Goal: Information Seeking & Learning: Learn about a topic

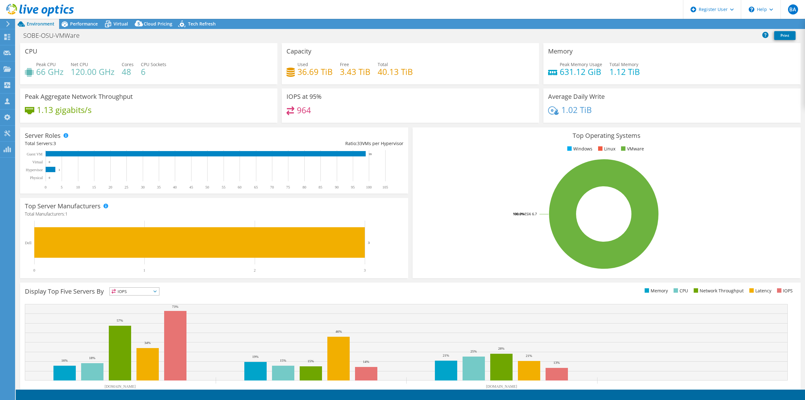
select select "USD"
click at [70, 20] on div at bounding box center [37, 10] width 74 height 21
click at [76, 22] on span "Performance" at bounding box center [84, 24] width 28 height 6
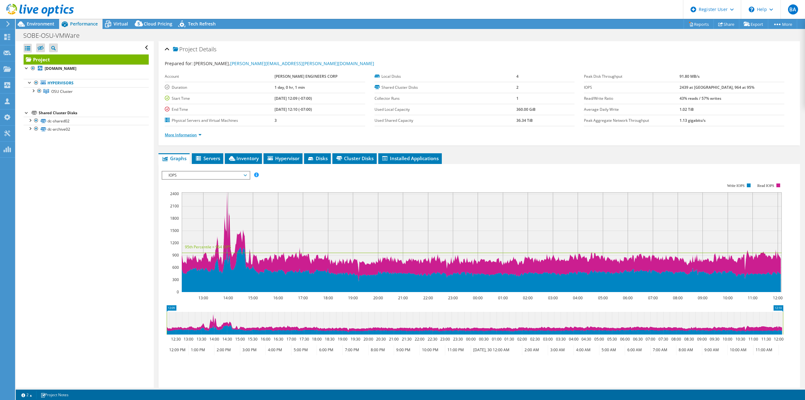
click at [185, 132] on link "More Information" at bounding box center [183, 134] width 37 height 5
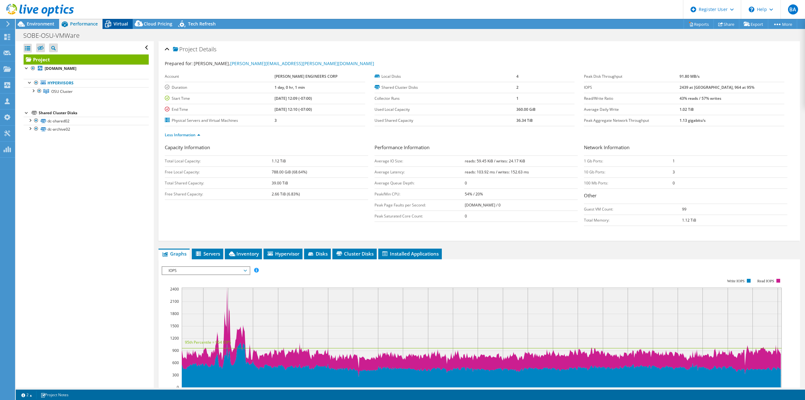
click at [122, 26] on span "Virtual" at bounding box center [121, 24] width 14 height 6
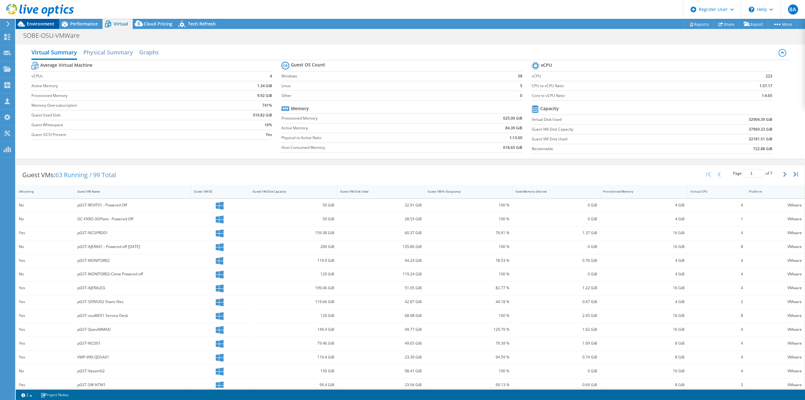
click at [44, 26] on span "Environment" at bounding box center [41, 24] width 28 height 6
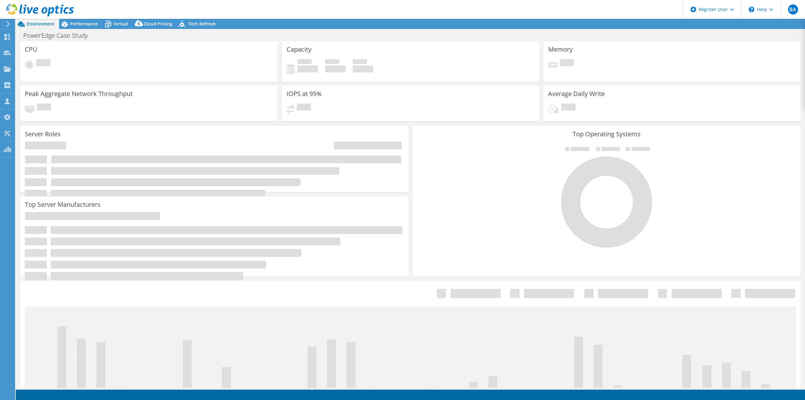
select select "USD"
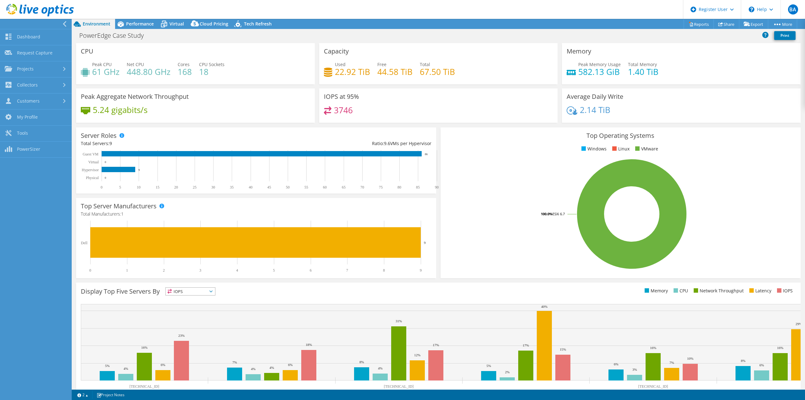
click at [64, 21] on icon at bounding box center [64, 24] width 5 height 6
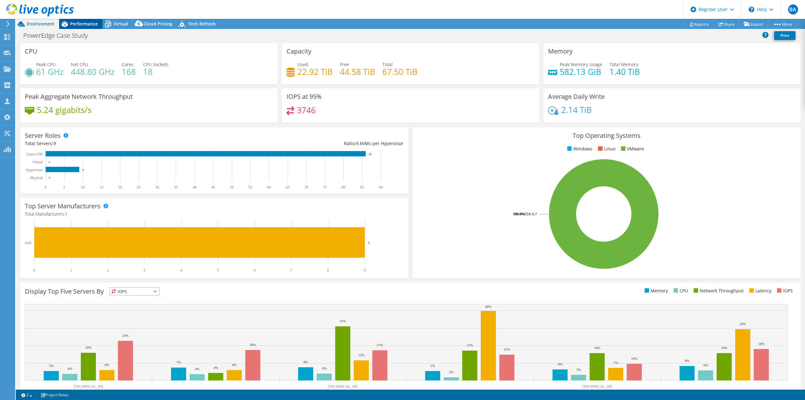
click at [75, 22] on span "Performance" at bounding box center [84, 24] width 28 height 6
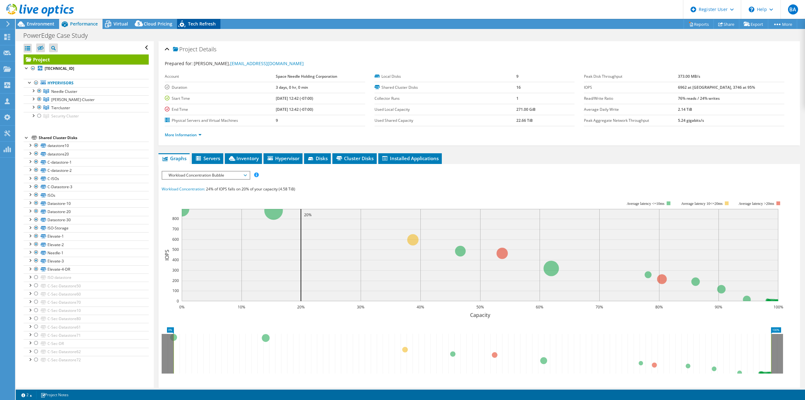
click at [198, 26] on span "Tech Refresh" at bounding box center [202, 24] width 28 height 6
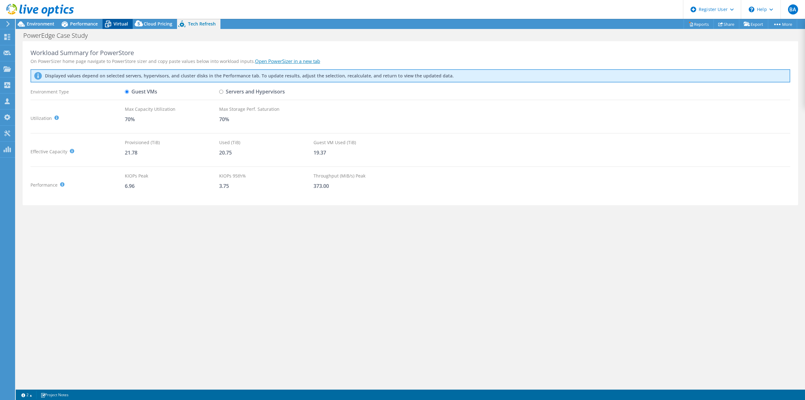
click at [125, 21] on span "Virtual" at bounding box center [121, 24] width 14 height 6
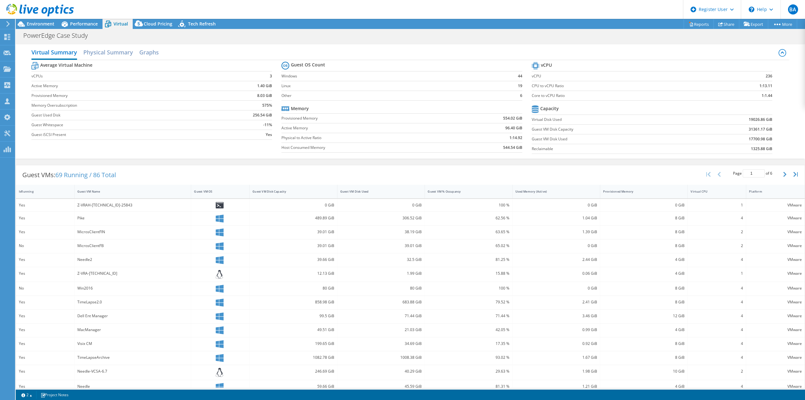
click at [82, 18] on header "BA Dell User [PERSON_NAME] Ayoub [EMAIL_ADDRESS][PERSON_NAME][DOMAIN_NAME] Dell…" at bounding box center [402, 9] width 805 height 19
click at [82, 20] on div "Performance" at bounding box center [80, 24] width 43 height 10
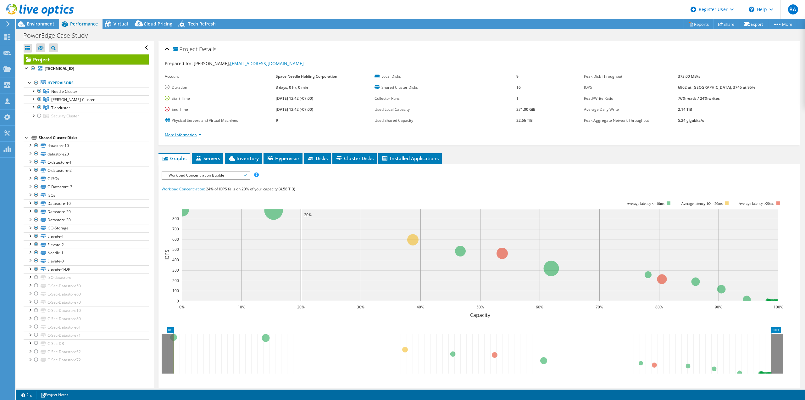
drag, startPoint x: 204, startPoint y: 137, endPoint x: 196, endPoint y: 135, distance: 8.3
click at [203, 137] on li "More Information" at bounding box center [185, 134] width 41 height 7
click at [196, 135] on link "More Information" at bounding box center [183, 134] width 37 height 5
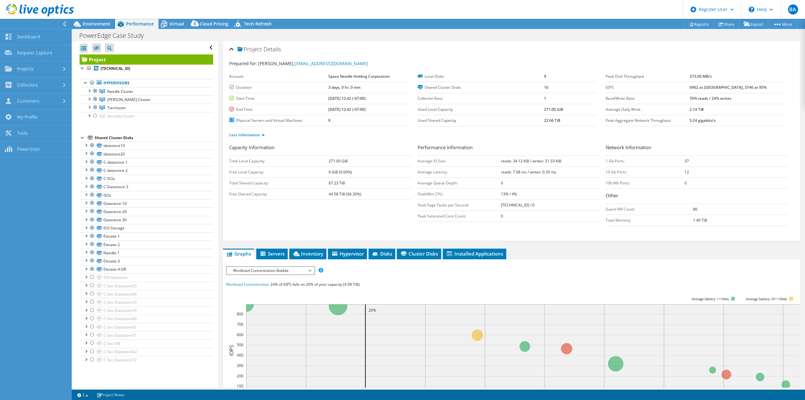
click at [55, 22] on div at bounding box center [34, 24] width 72 height 10
